Goal: Communication & Community: Answer question/provide support

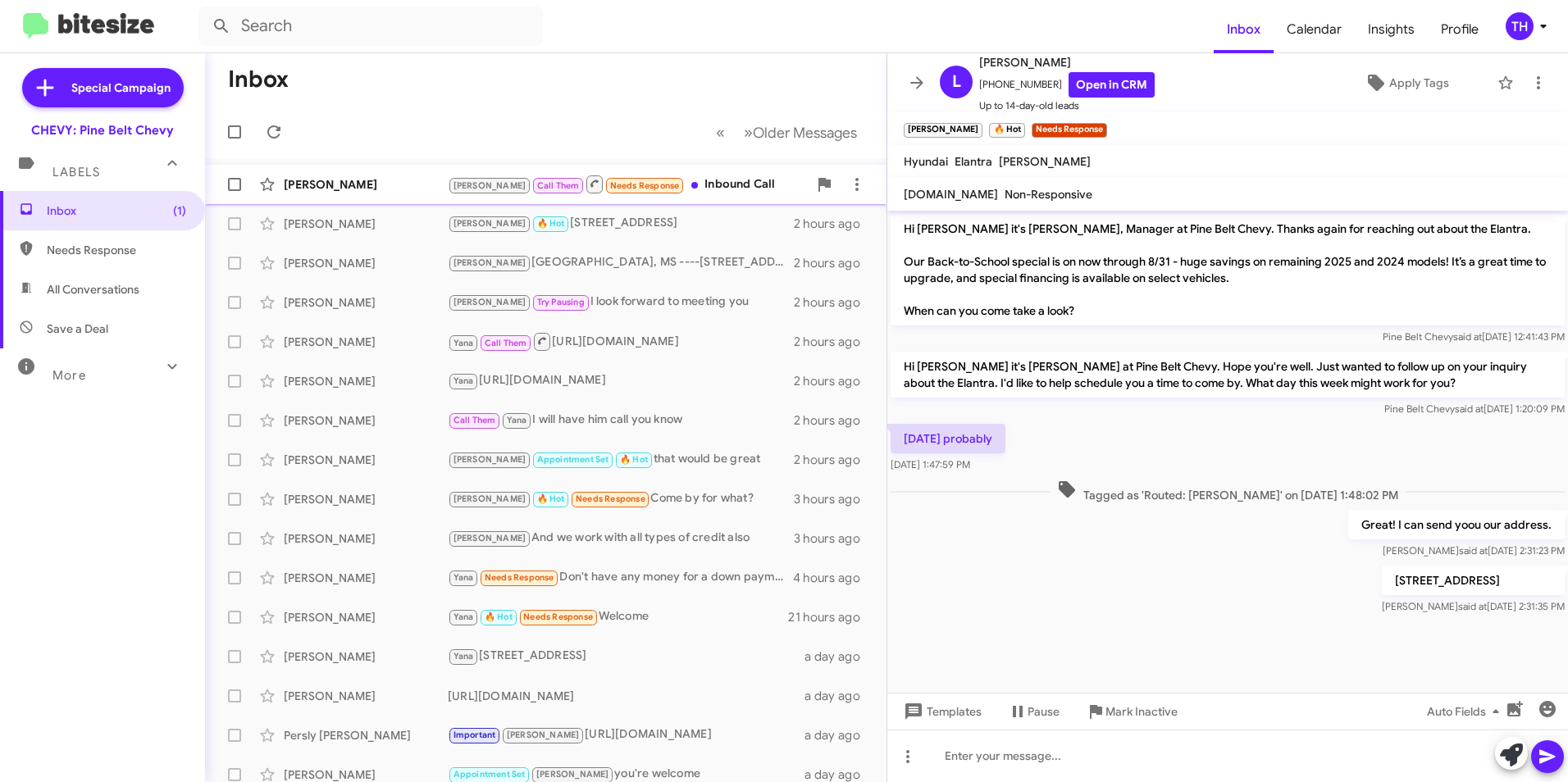
click at [324, 179] on div "[PERSON_NAME]" at bounding box center [366, 184] width 164 height 16
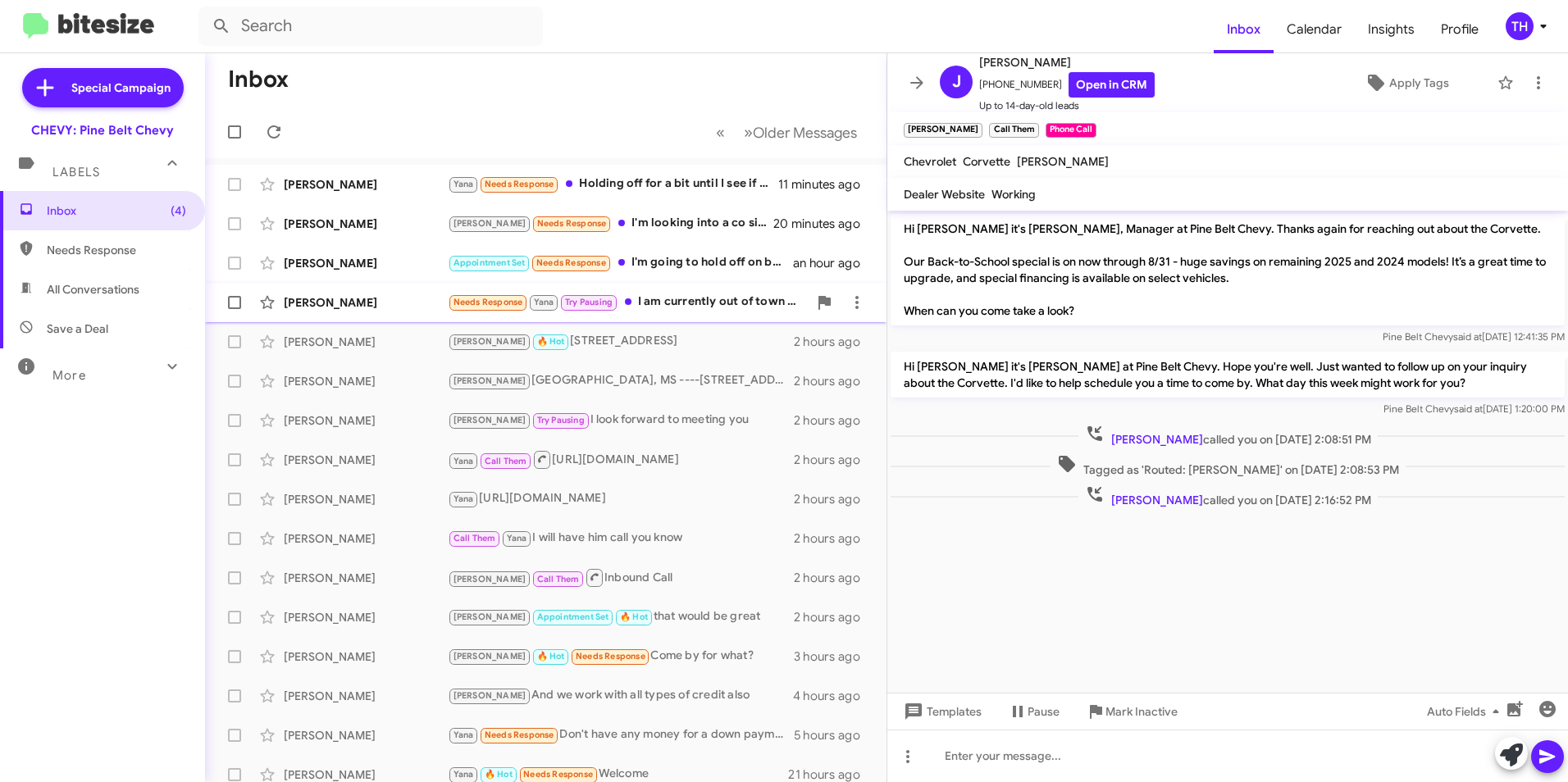
click at [368, 301] on div "[PERSON_NAME]" at bounding box center [366, 302] width 164 height 16
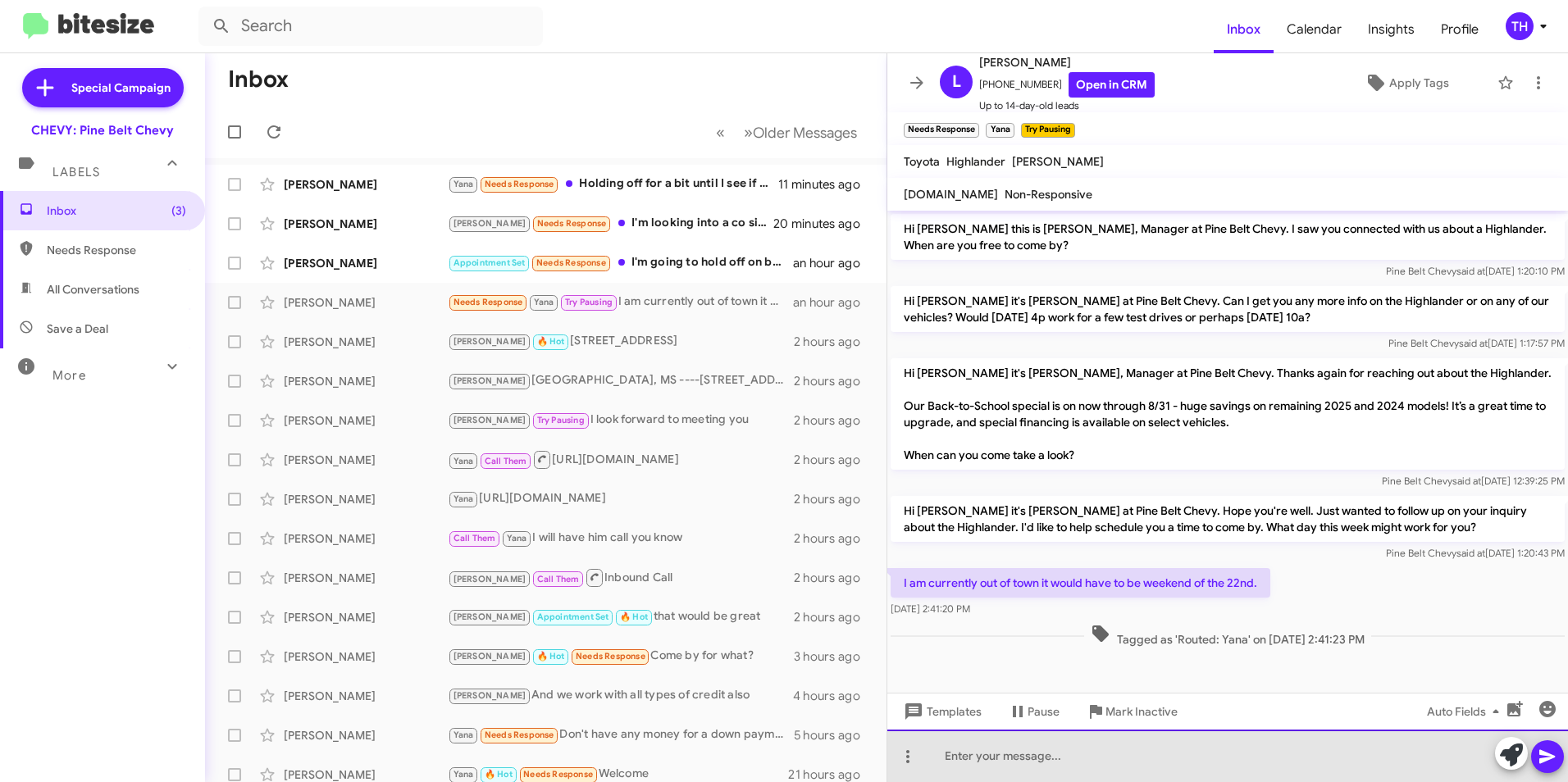
click at [1000, 754] on div at bounding box center [1227, 756] width 681 height 53
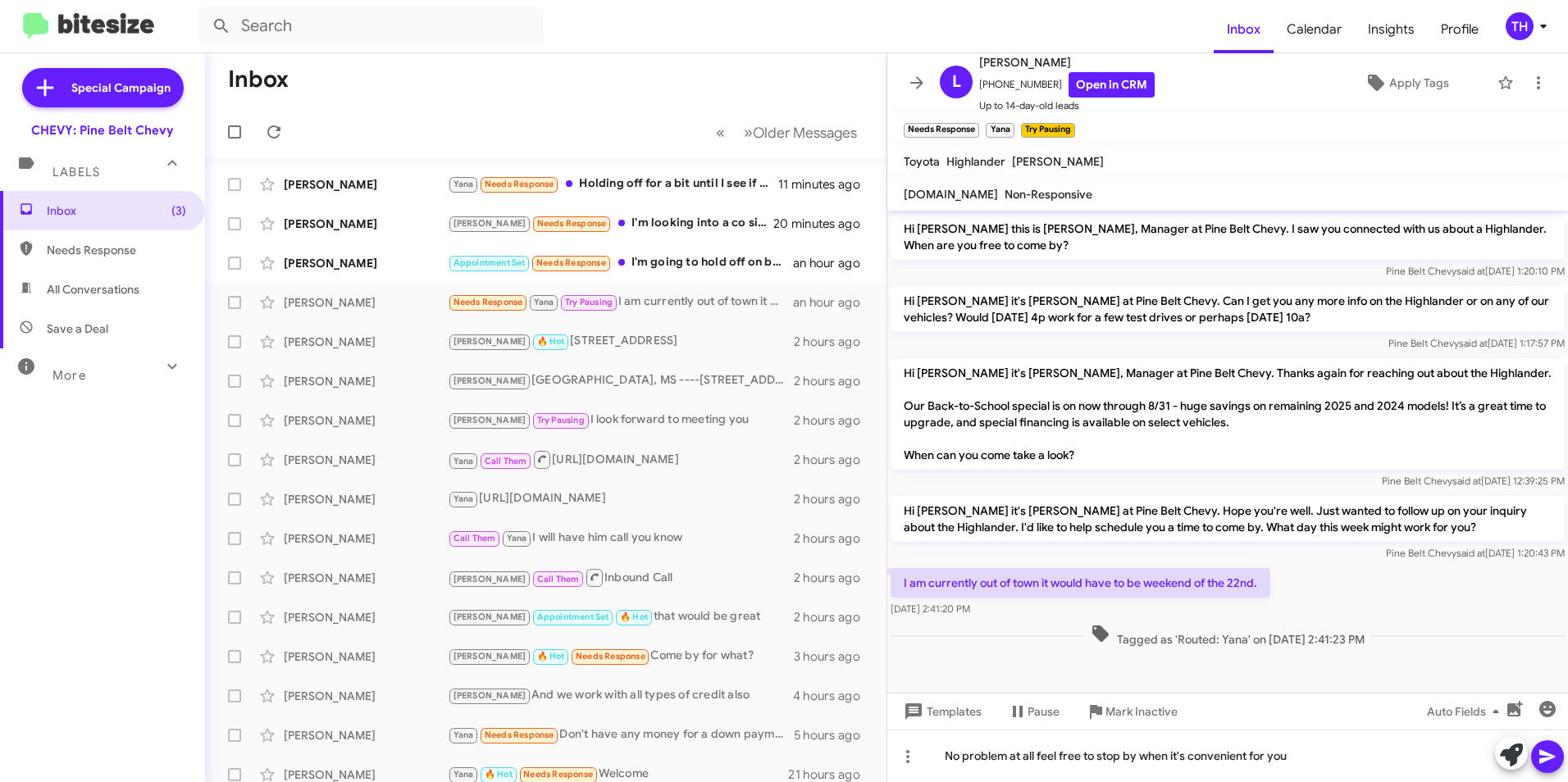
click at [1547, 750] on icon at bounding box center [1547, 757] width 19 height 19
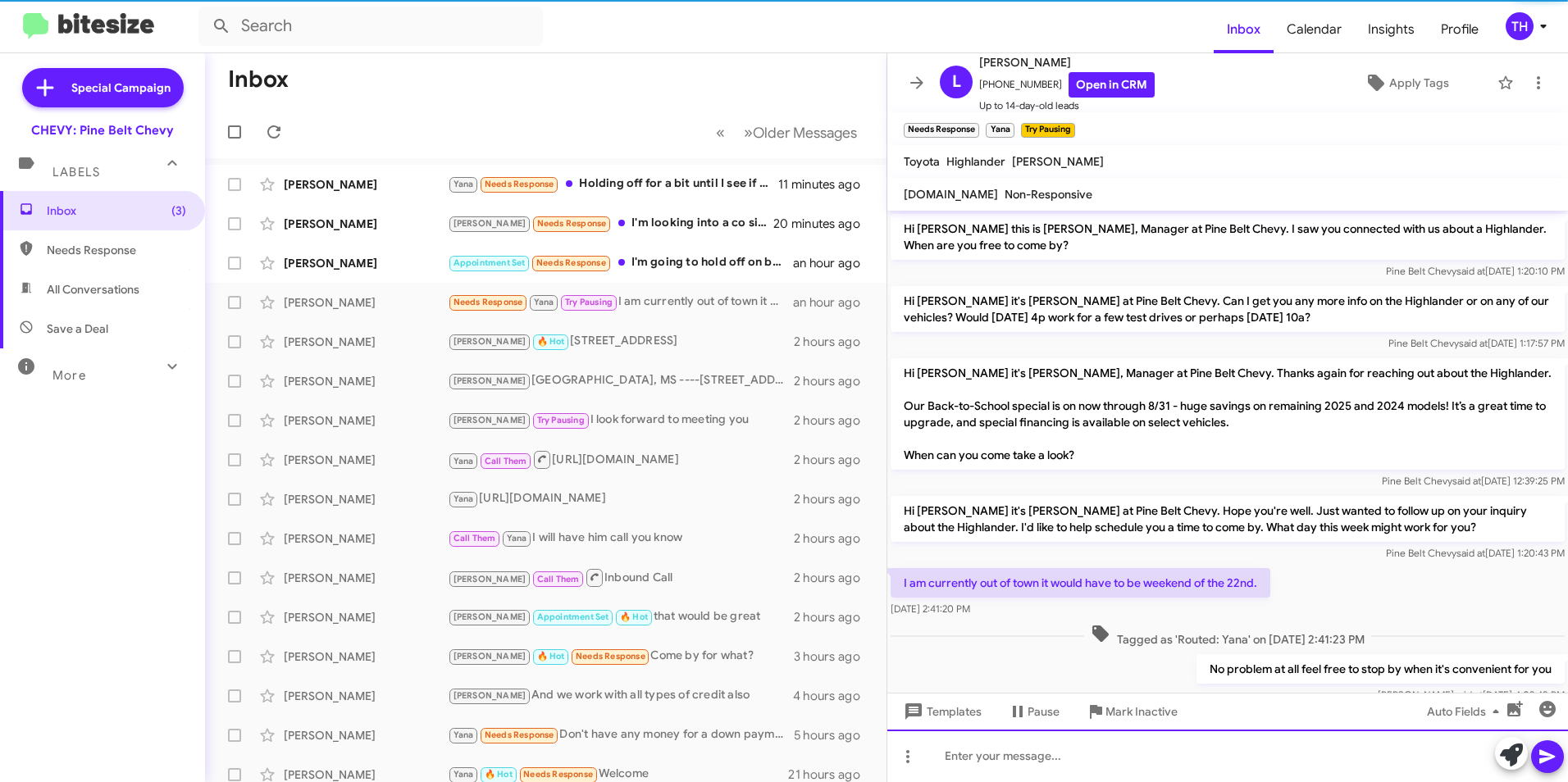
scroll to position [42, 0]
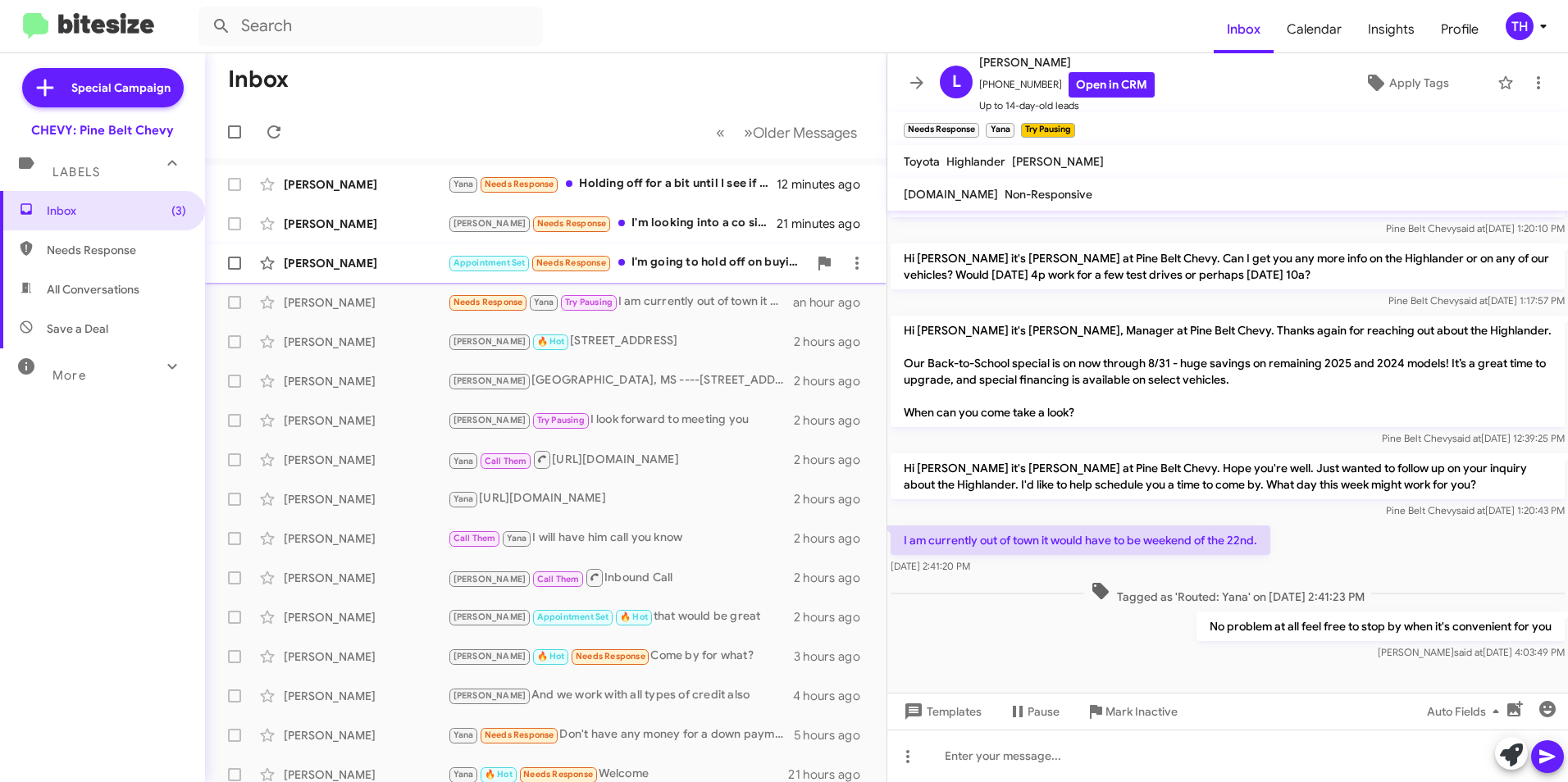
click at [325, 259] on div "Felicia Richie" at bounding box center [366, 263] width 164 height 16
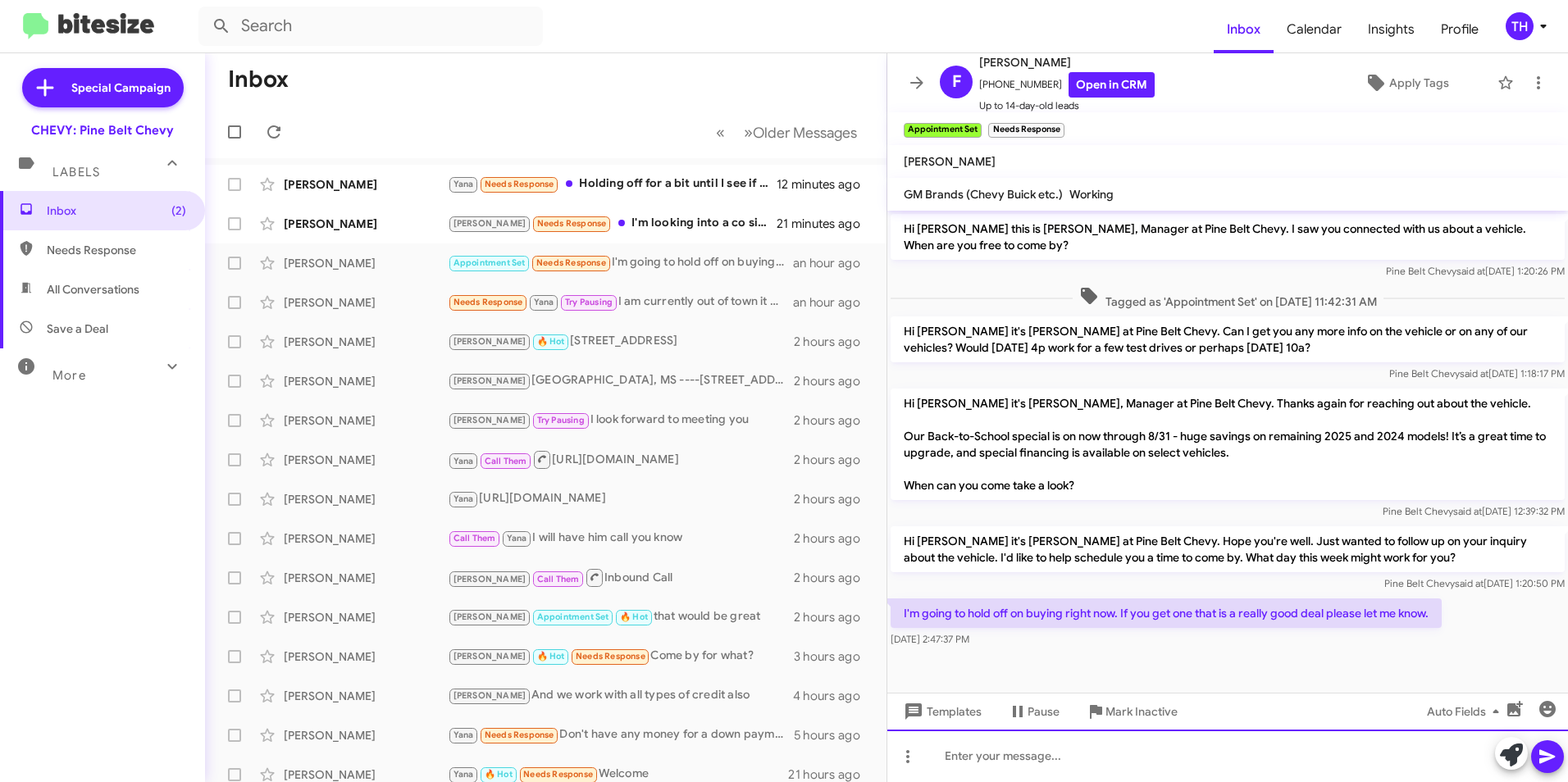
click at [977, 757] on div at bounding box center [1227, 756] width 681 height 53
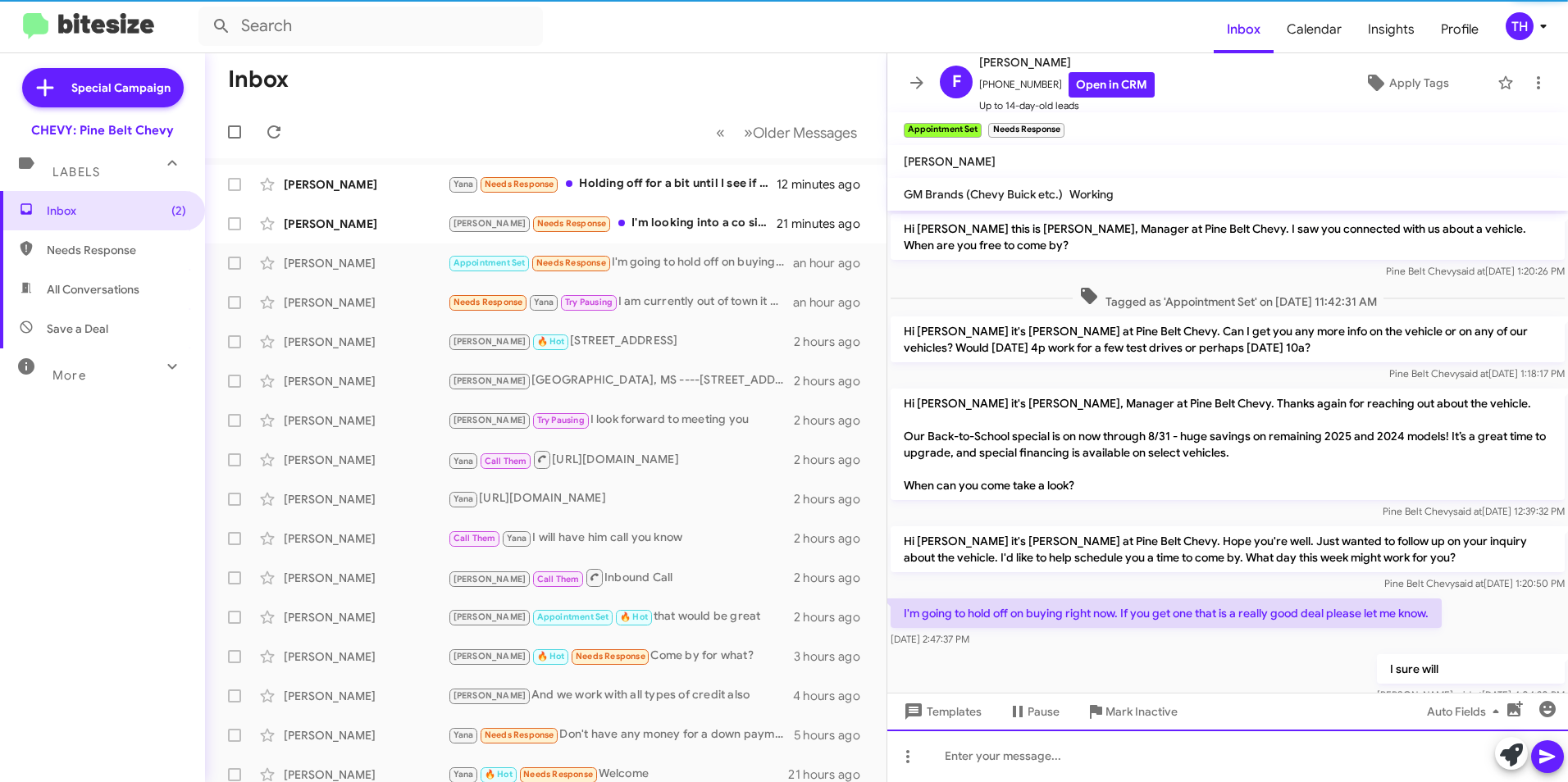
scroll to position [42, 0]
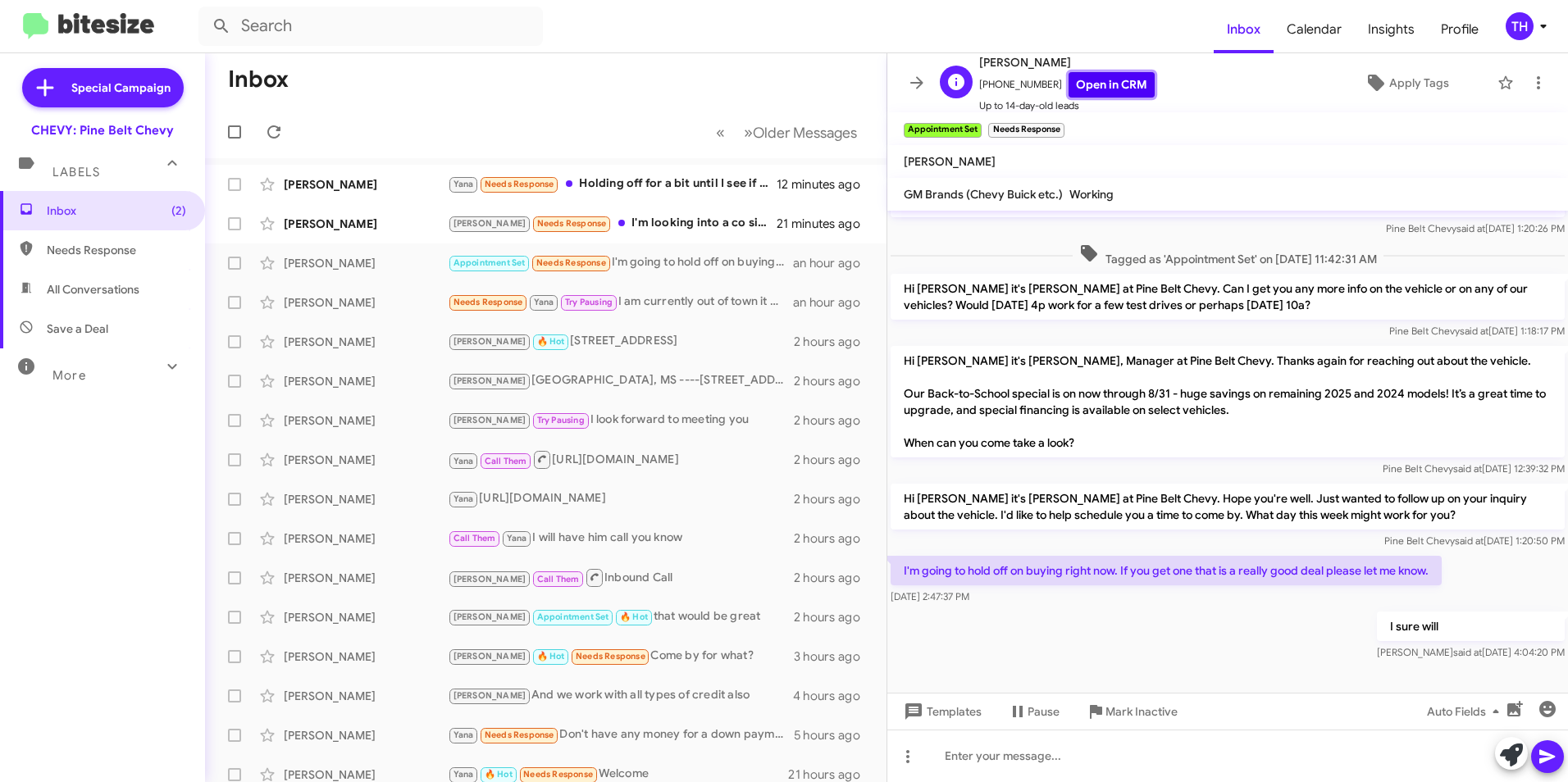
click at [1102, 81] on link "Open in CRM" at bounding box center [1112, 85] width 86 height 25
click at [333, 233] on div "Linda Plummer Trina Needs Response I'm looking into a co signer 22 minutes ago" at bounding box center [545, 224] width 655 height 33
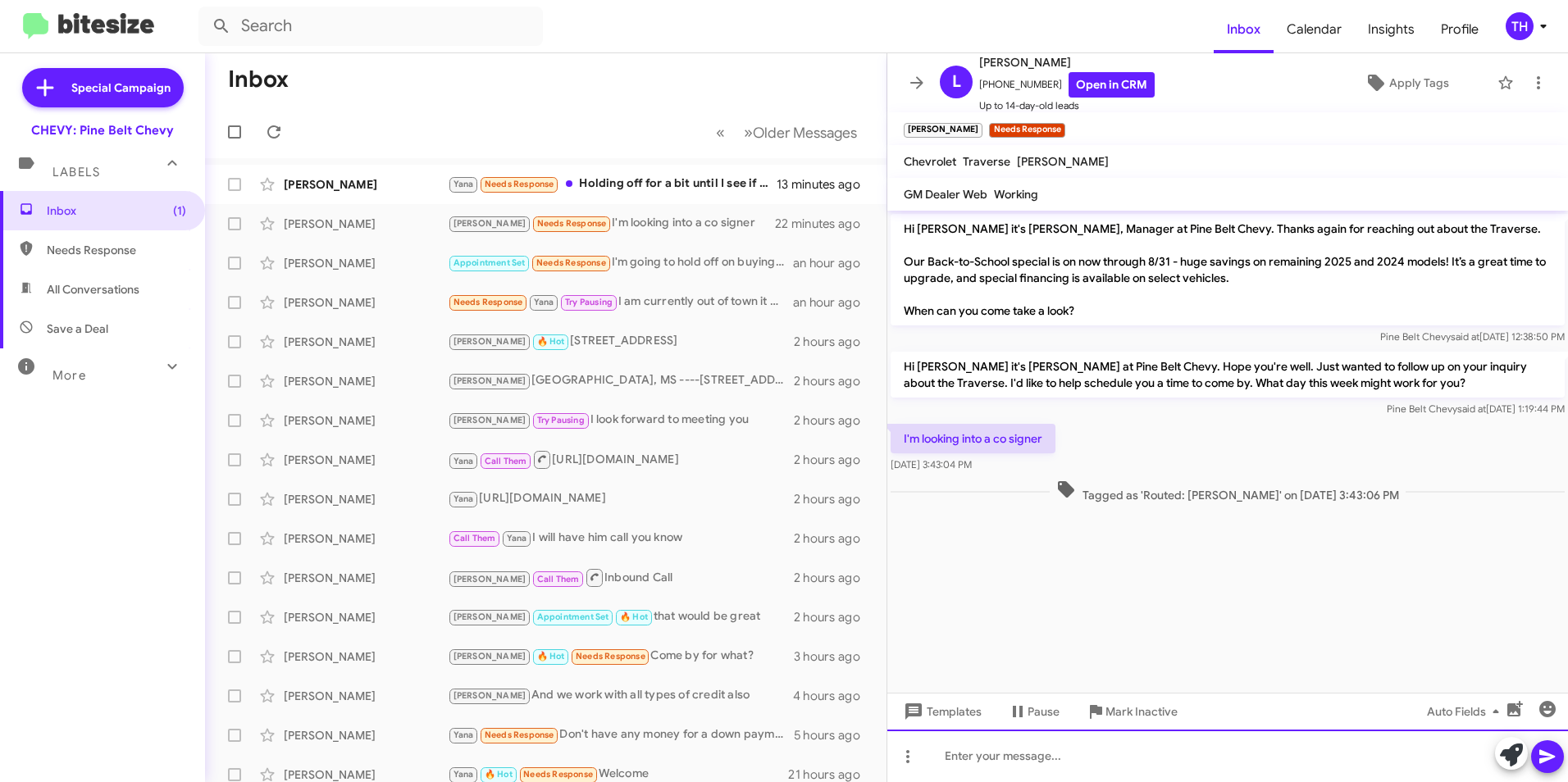
click at [964, 757] on div at bounding box center [1227, 756] width 681 height 53
click at [356, 256] on div "Felicia Richie" at bounding box center [366, 263] width 164 height 16
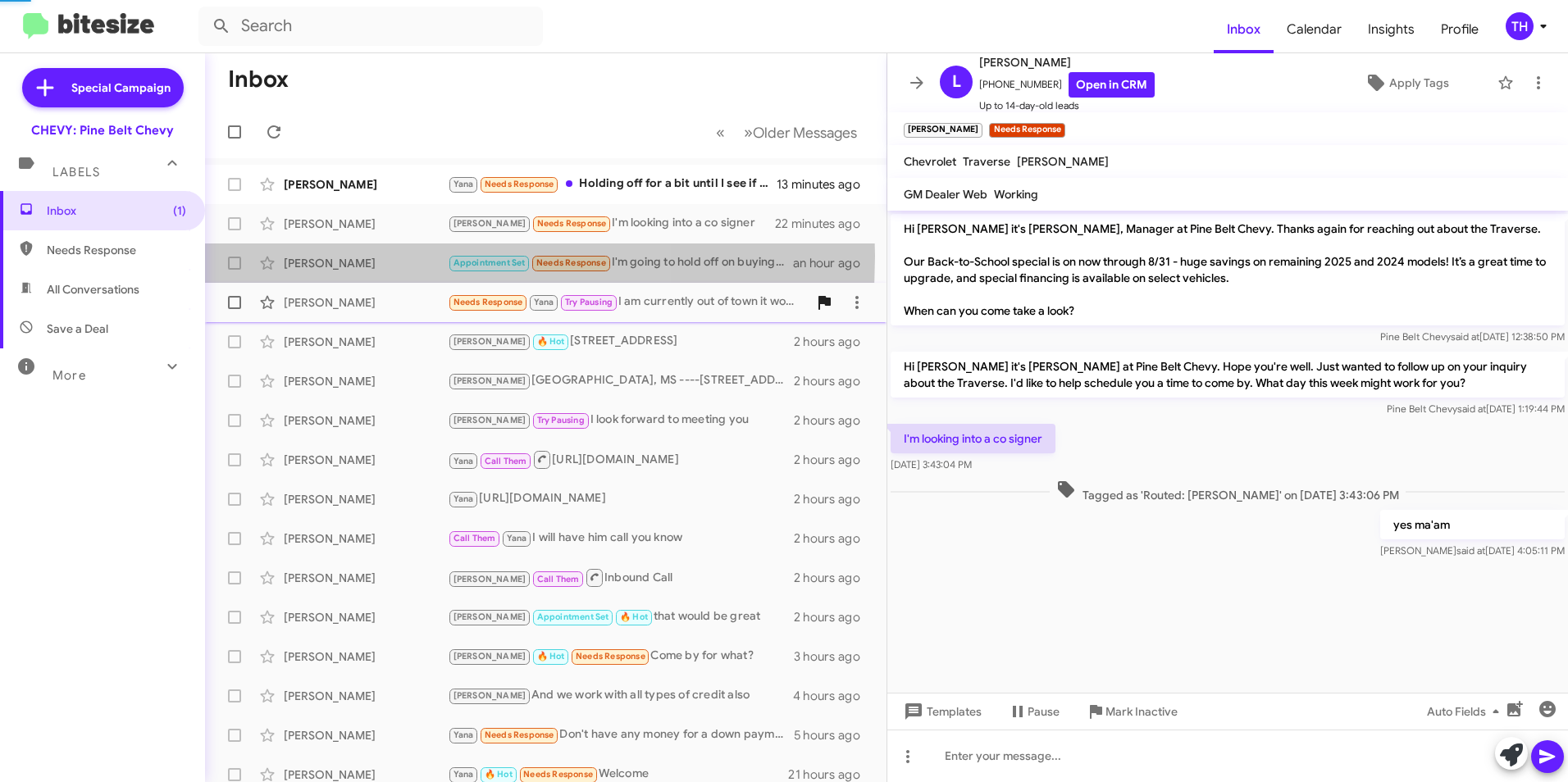
scroll to position [42, 0]
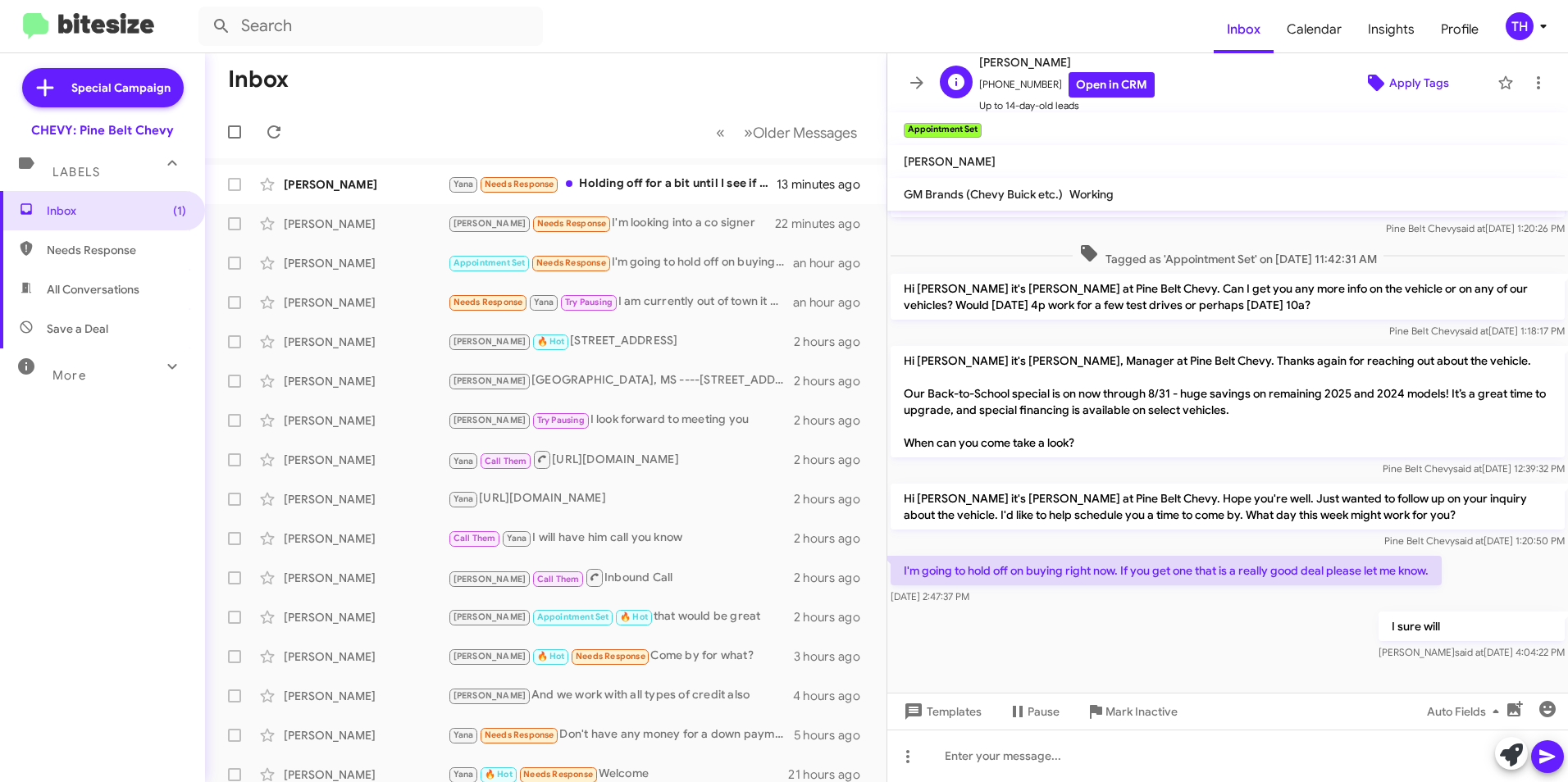
click at [1406, 89] on span "Apply Tags" at bounding box center [1419, 82] width 60 height 30
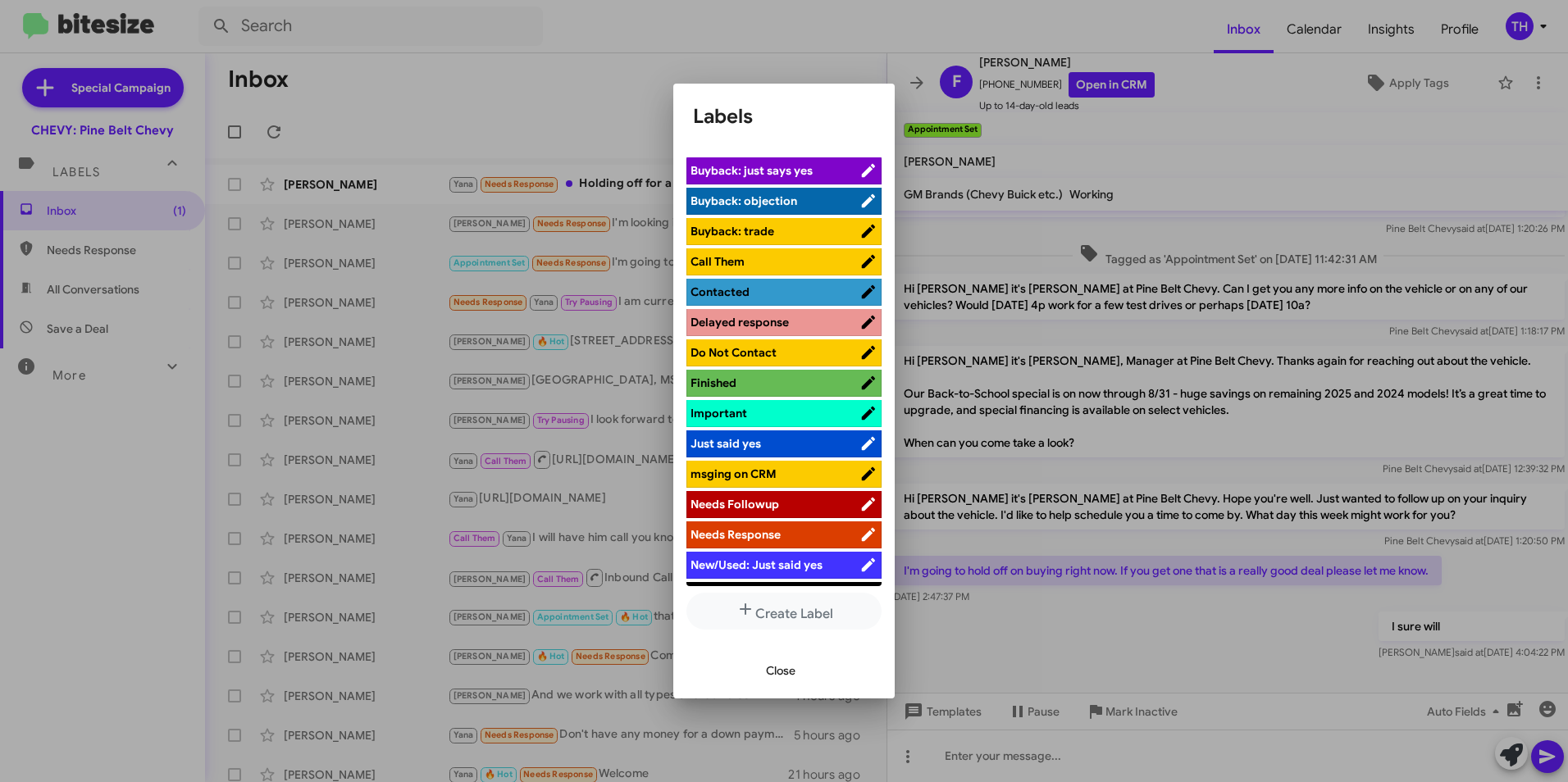
scroll to position [328, 0]
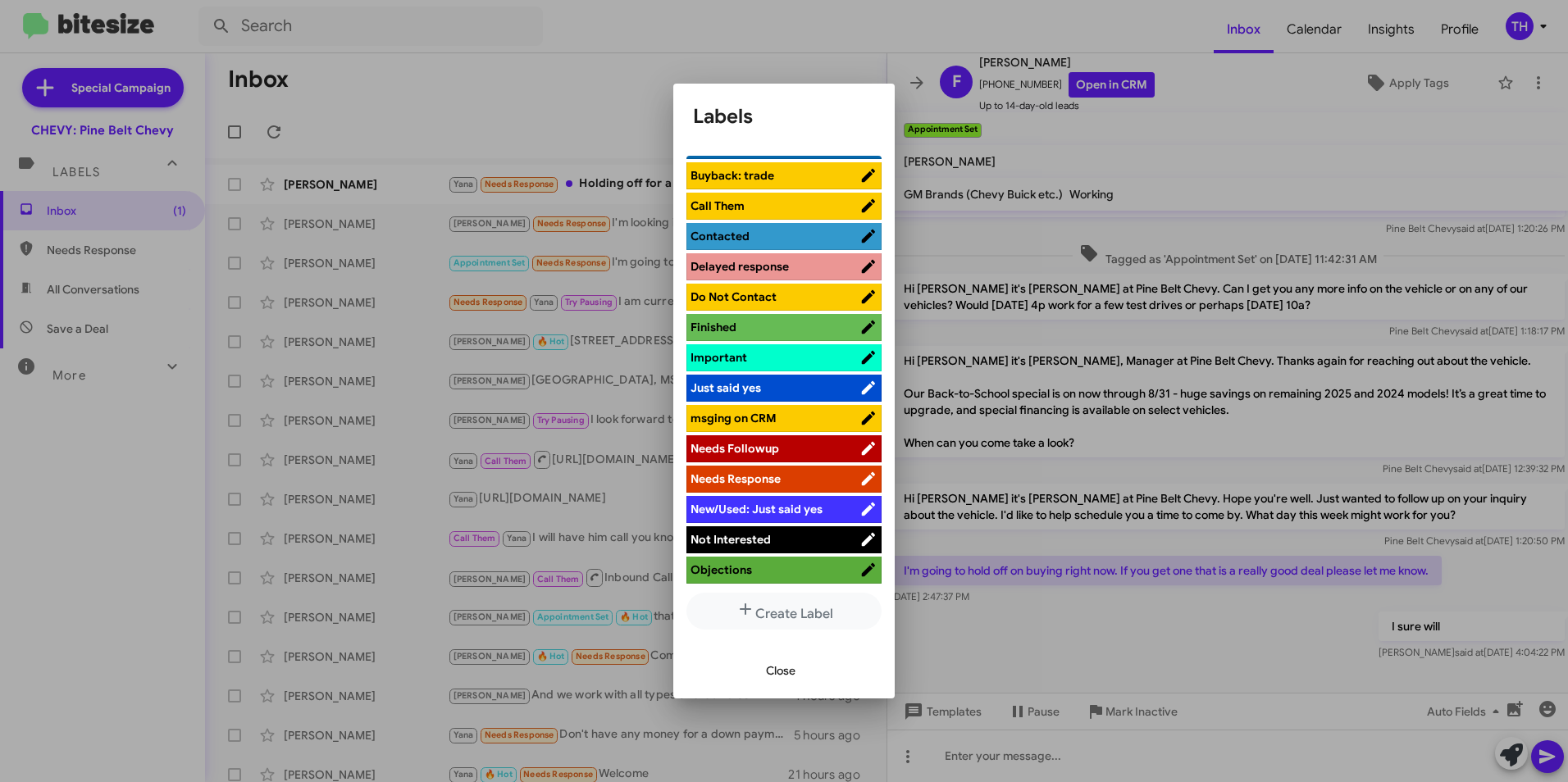
click at [742, 541] on span "Not Interested" at bounding box center [731, 539] width 81 height 14
click at [625, 184] on div at bounding box center [784, 391] width 1568 height 782
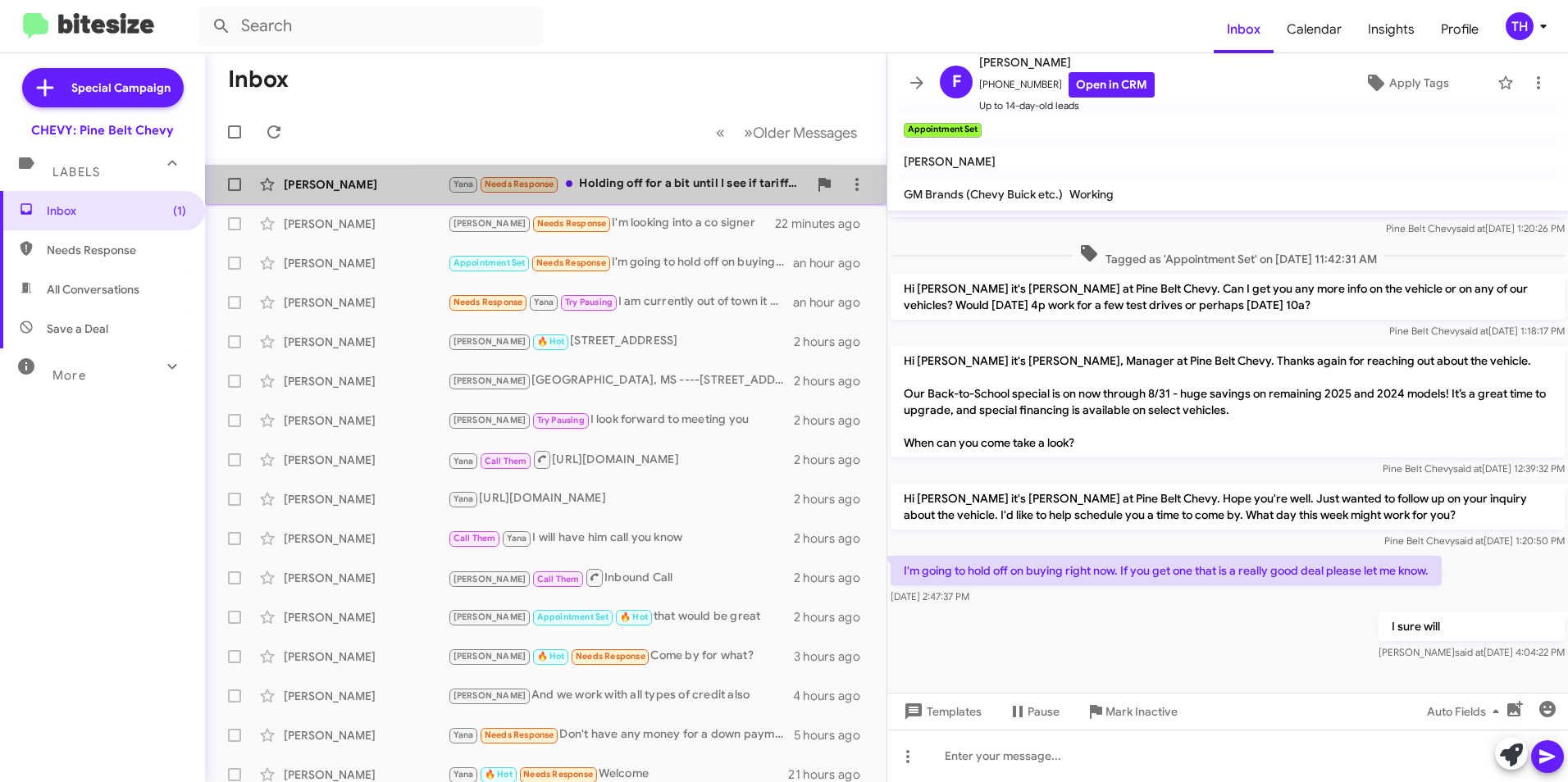
click at [634, 183] on div "Yana Needs Response Holding off for a bit until I see if tariffs drive the econ…" at bounding box center [627, 184] width 360 height 19
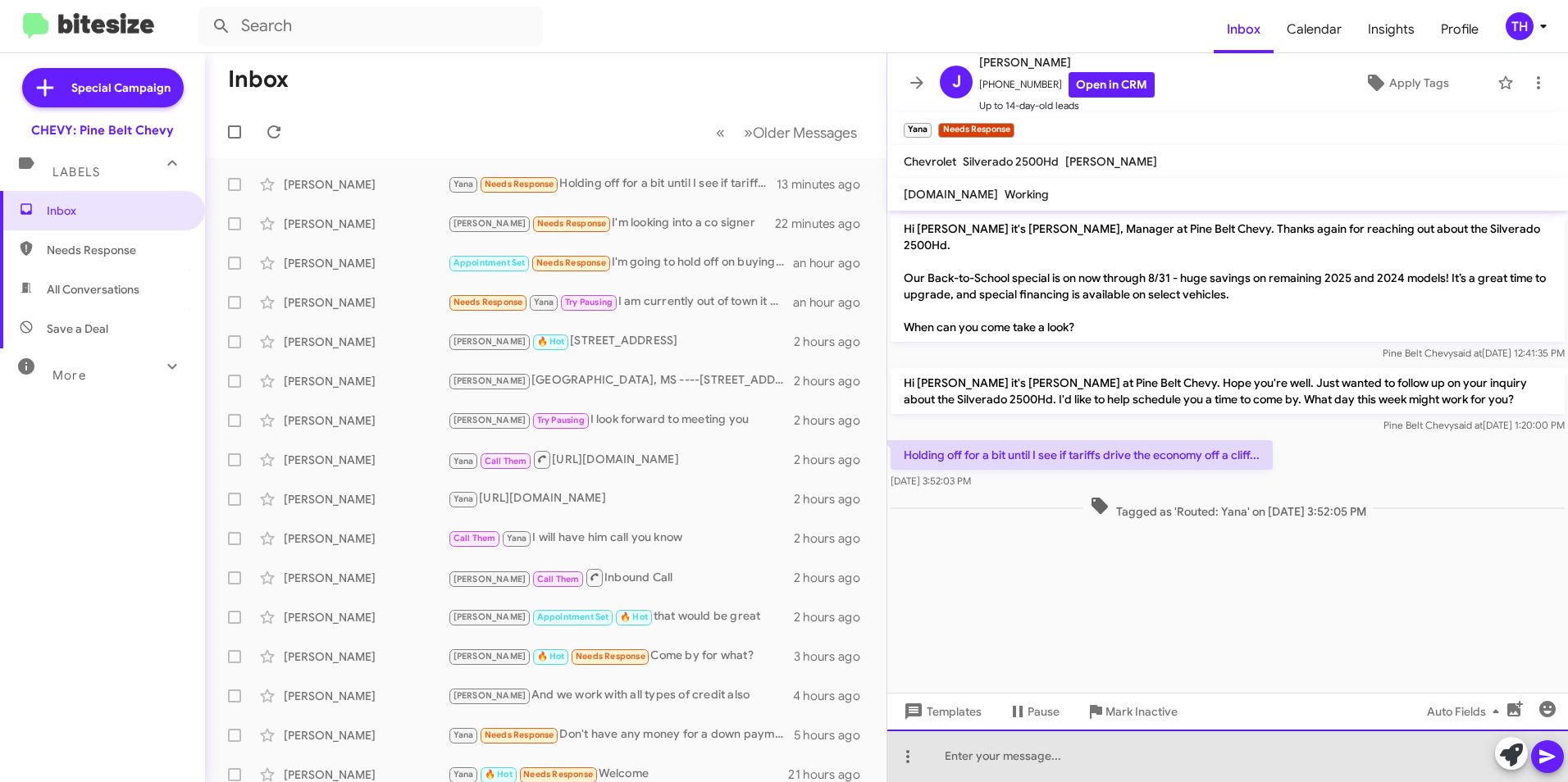
click at [1030, 762] on div at bounding box center [1227, 756] width 681 height 53
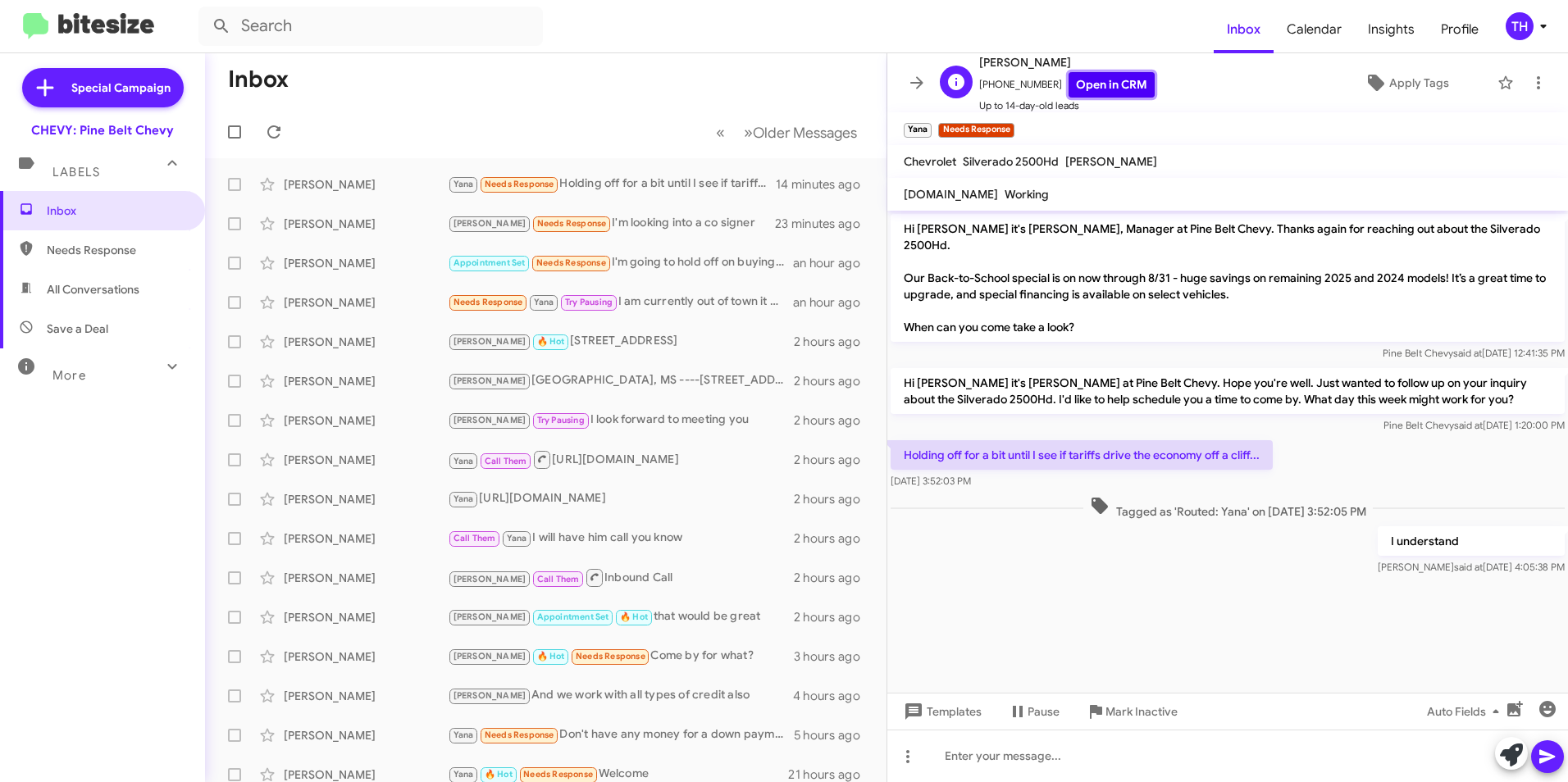
click at [1133, 75] on link "Open in CRM" at bounding box center [1112, 85] width 86 height 25
click at [1397, 80] on span "Apply Tags" at bounding box center [1419, 82] width 60 height 30
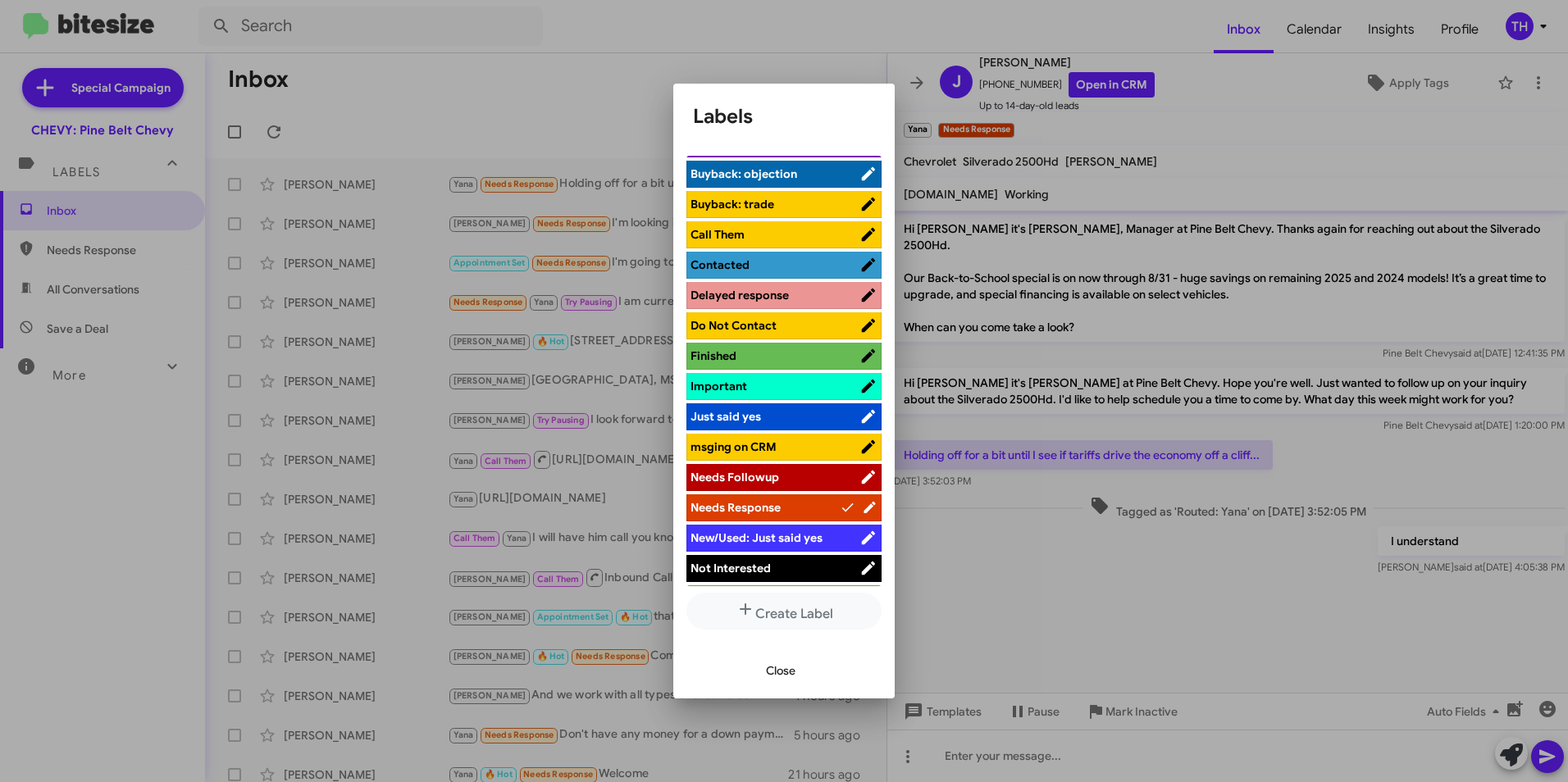
scroll to position [328, 0]
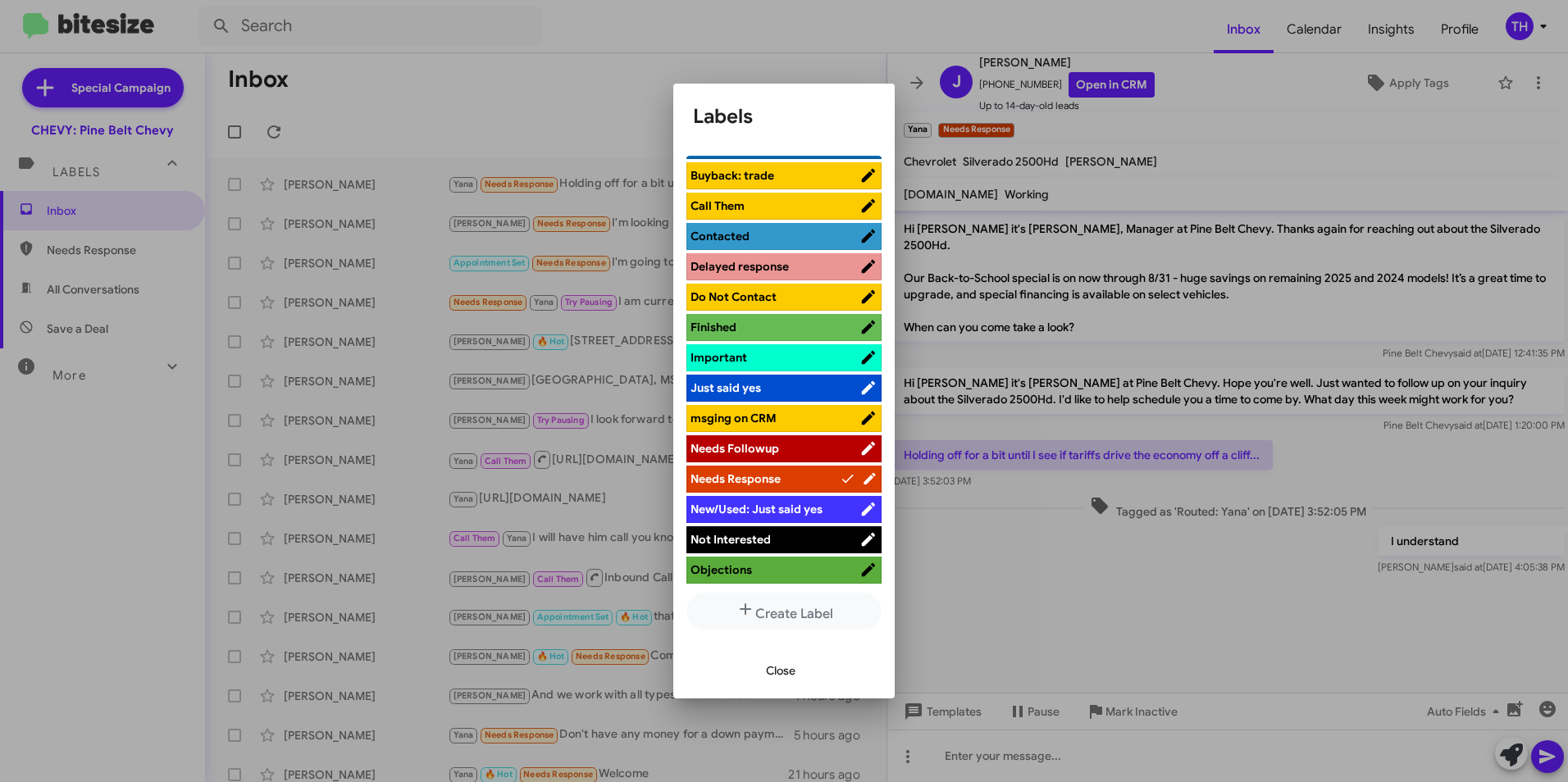
click at [715, 541] on span "Not Interested" at bounding box center [731, 539] width 81 height 14
click at [800, 674] on button "Close" at bounding box center [781, 670] width 56 height 30
